Goal: Task Accomplishment & Management: Complete application form

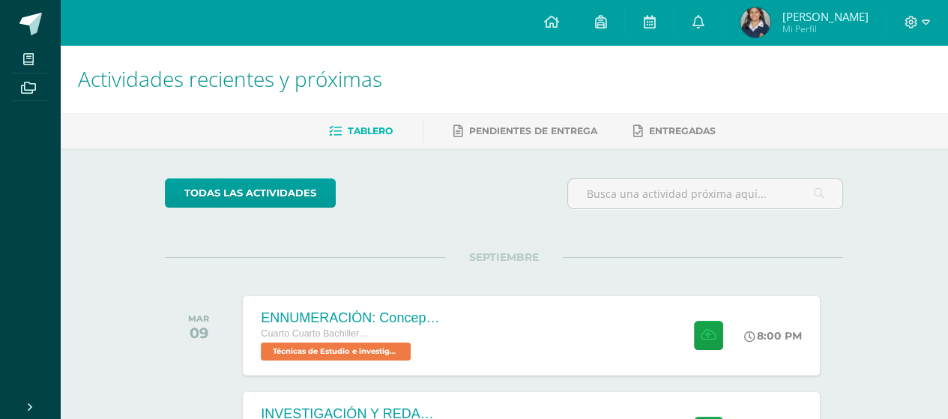
scroll to position [150, 0]
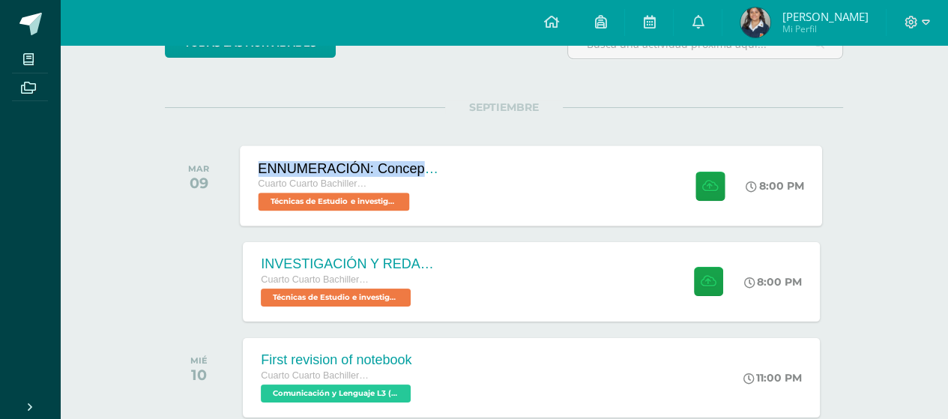
click at [295, 159] on div "ENNUMERACIÓN: Conceptos utilizados en el Marco Teórico. Cuarto Cuarto Bachiller…" at bounding box center [350, 185] width 218 height 80
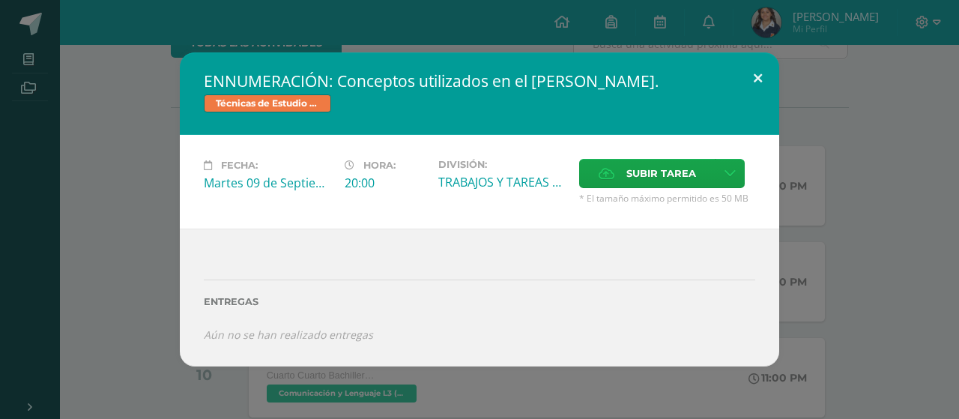
click at [757, 74] on button at bounding box center [758, 77] width 43 height 51
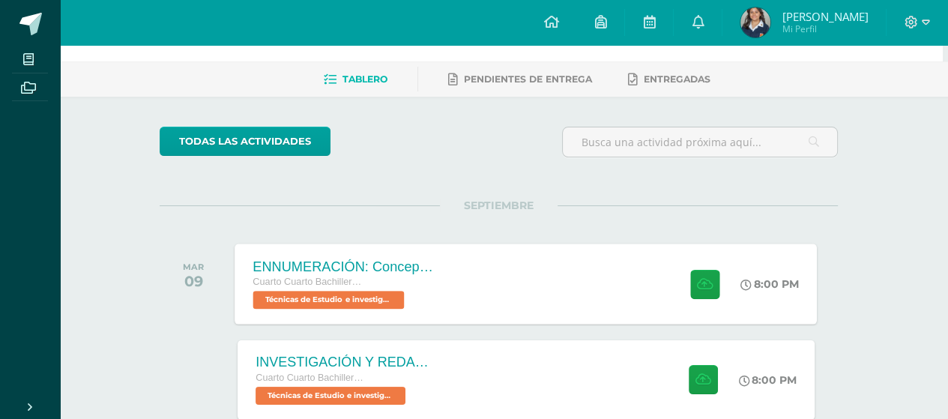
scroll to position [75, 5]
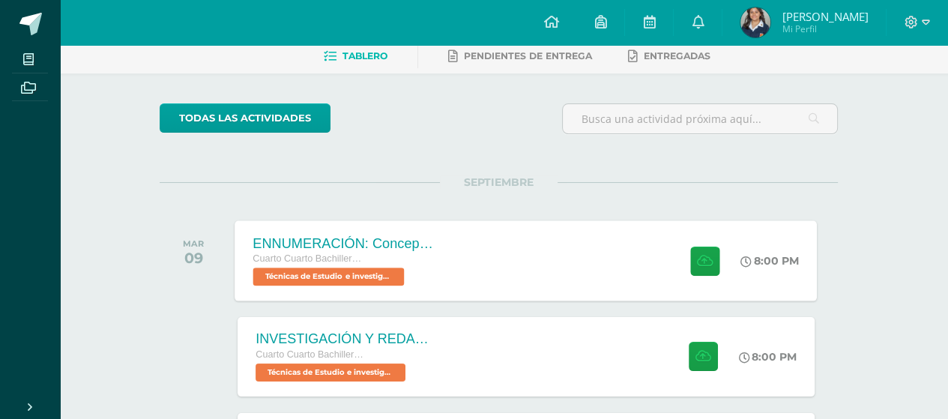
click at [510, 268] on div "ENNUMERACIÓN: Conceptos utilizados en el [PERSON_NAME]. Cuarto Cuarto Bachiller…" at bounding box center [526, 260] width 582 height 80
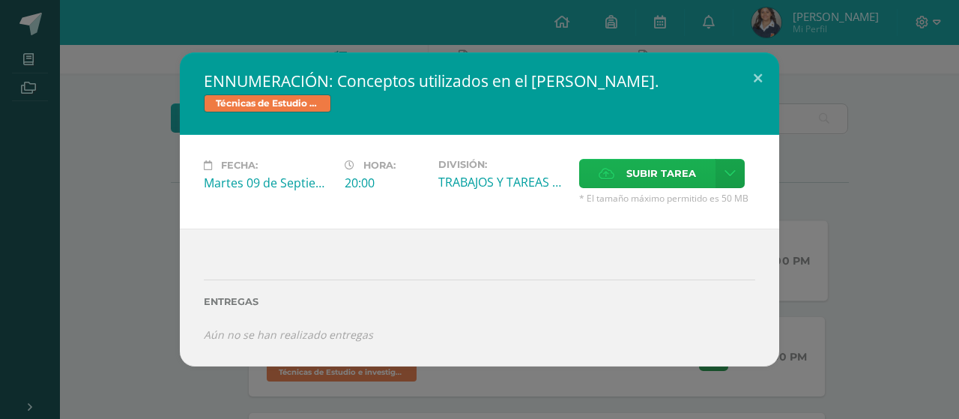
click at [648, 185] on span "Subir tarea" at bounding box center [662, 174] width 70 height 28
click at [0, 0] on input "Subir tarea" at bounding box center [0, 0] width 0 height 0
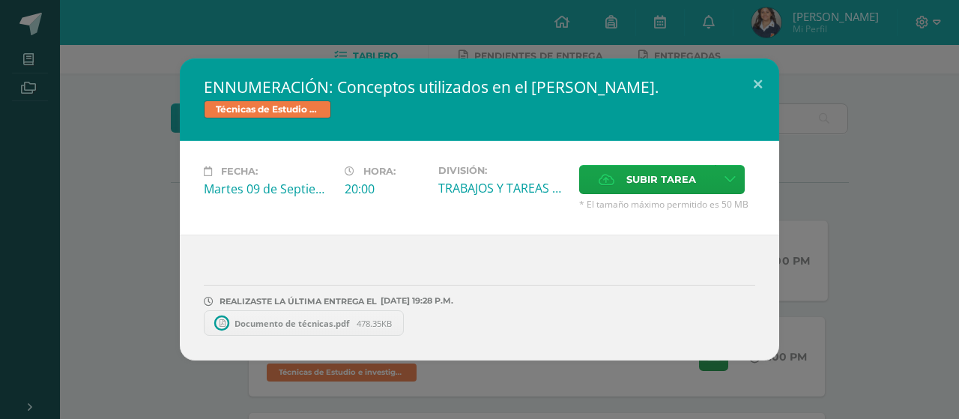
click at [324, 322] on span "Documento de técnicas.pdf" at bounding box center [292, 323] width 130 height 11
click at [761, 88] on button at bounding box center [758, 83] width 43 height 51
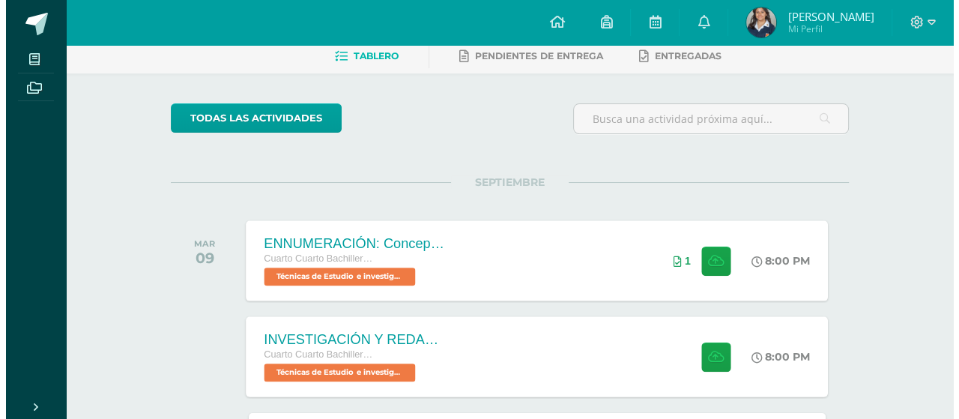
scroll to position [150, 0]
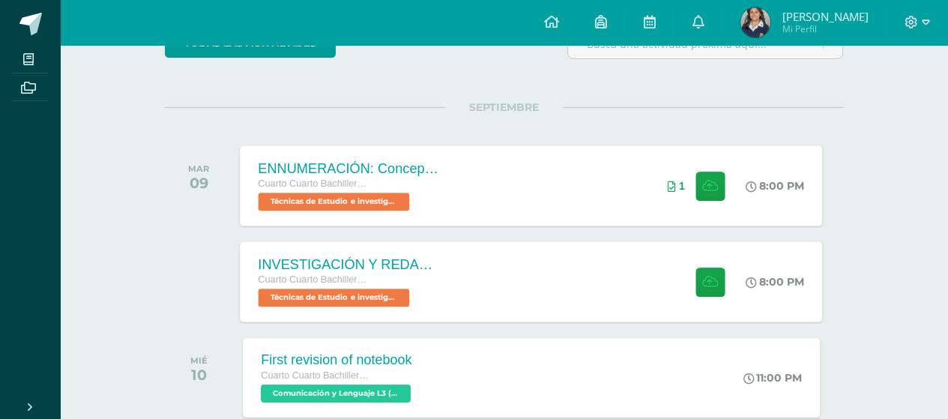
click at [612, 257] on div "INVESTIGACIÓN Y REDACCIÓN: Respuesta a preguntas. Cuarto Cuarto Bachillerato en…" at bounding box center [532, 281] width 582 height 80
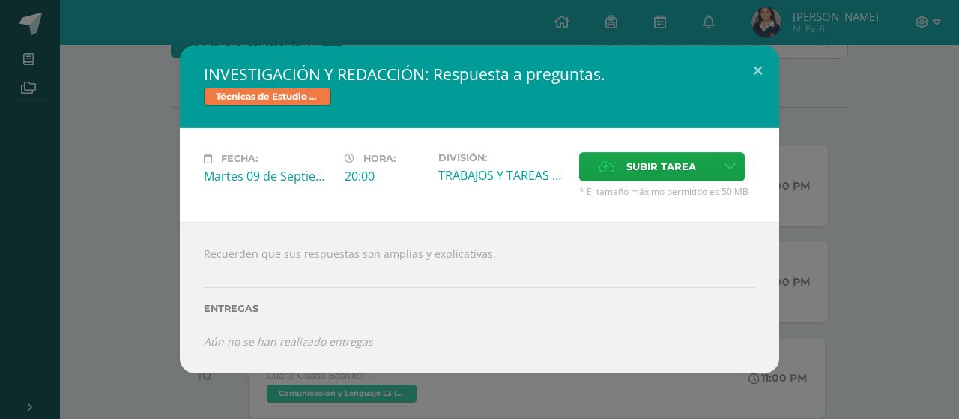
drag, startPoint x: 206, startPoint y: 77, endPoint x: 376, endPoint y: 76, distance: 170.1
click at [376, 76] on div "INVESTIGACIÓN Y REDACCIÓN: Respuesta a preguntas. Técnicas de Estudio e investi…" at bounding box center [480, 87] width 600 height 82
click at [631, 170] on span "Subir tarea" at bounding box center [662, 167] width 70 height 28
click at [0, 0] on input "Subir tarea" at bounding box center [0, 0] width 0 height 0
click at [612, 164] on icon at bounding box center [607, 167] width 16 height 10
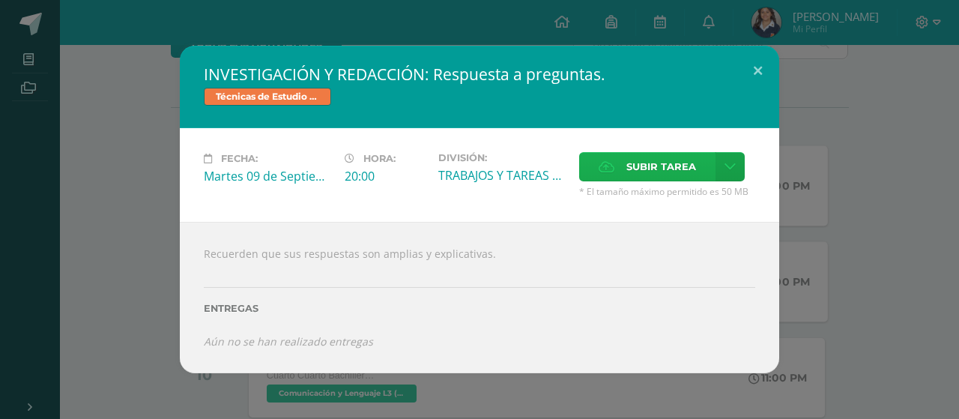
click at [0, 0] on input "Subir tarea" at bounding box center [0, 0] width 0 height 0
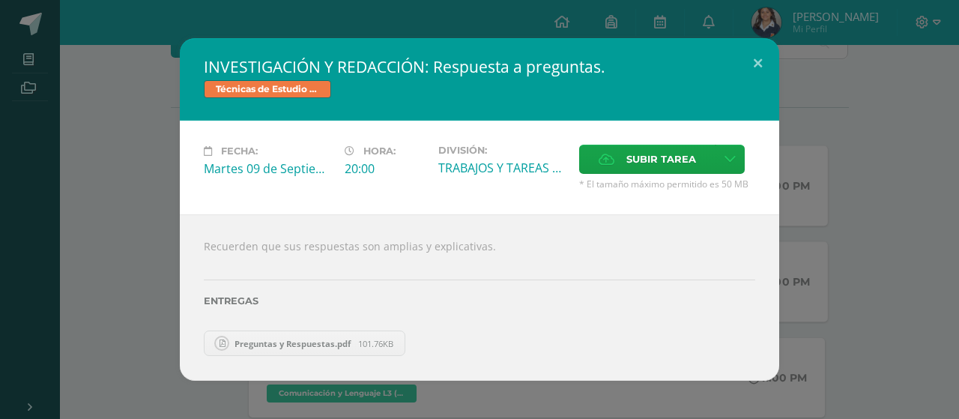
click at [312, 340] on span "Preguntas y Respuestas.pdf" at bounding box center [292, 343] width 131 height 11
click at [396, 342] on link "Preguntas y Respuestas.pdf 101.76KB" at bounding box center [305, 343] width 202 height 25
click at [398, 334] on link "Preguntas y Respuestas.pdf 101.76KB" at bounding box center [305, 343] width 202 height 25
click at [407, 305] on label "Entregas" at bounding box center [480, 300] width 552 height 11
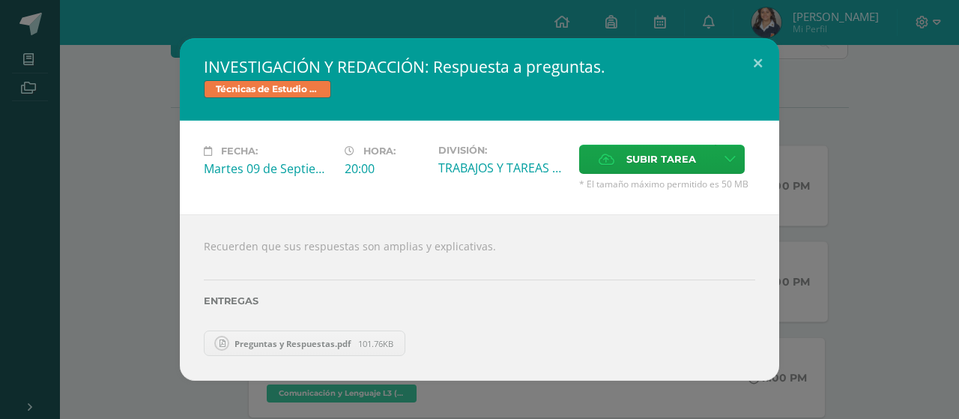
click at [409, 301] on label "Entregas" at bounding box center [480, 300] width 552 height 11
click at [343, 342] on span "Preguntas y Respuestas.pdf" at bounding box center [292, 343] width 131 height 11
click at [758, 52] on button at bounding box center [758, 63] width 43 height 51
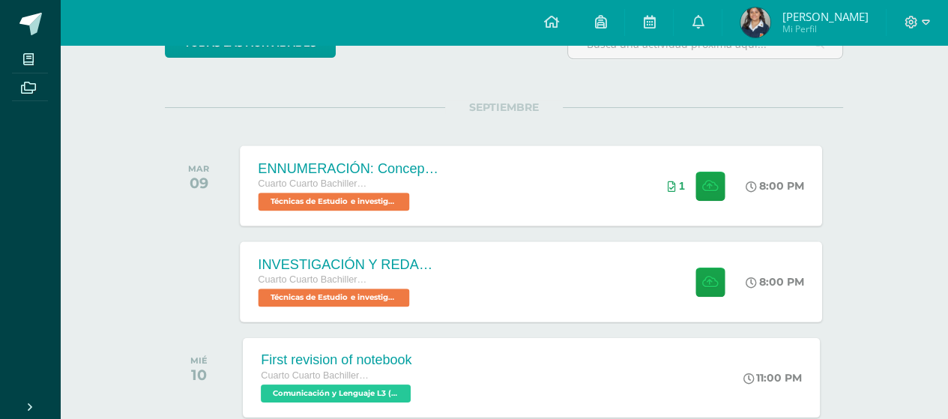
click at [530, 311] on div "INVESTIGACIÓN Y REDACCIÓN: Respuesta a preguntas. Cuarto Cuarto Bachillerato en…" at bounding box center [532, 281] width 582 height 80
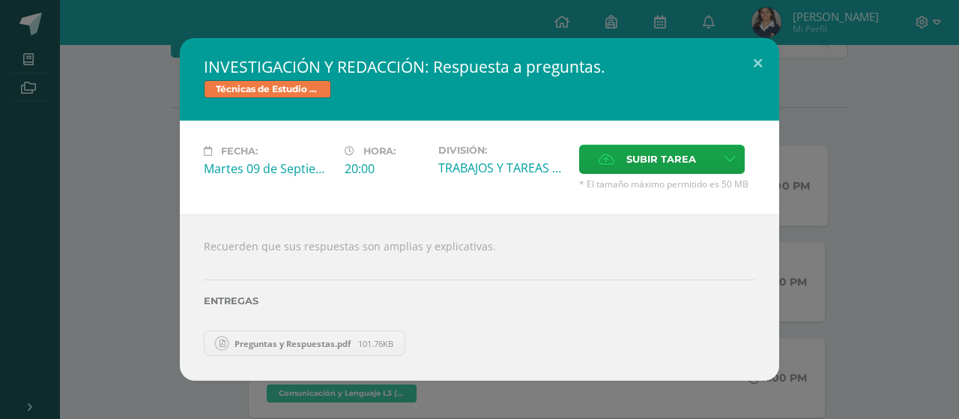
click at [325, 336] on link "Preguntas y Respuestas.pdf 101.76KB" at bounding box center [305, 343] width 202 height 25
click at [325, 338] on span "Preguntas y Respuestas.pdf" at bounding box center [292, 343] width 131 height 11
click at [420, 340] on div "Preguntas y Respuestas.pdf 101.76KB" at bounding box center [480, 341] width 552 height 29
